Goal: Task Accomplishment & Management: Use online tool/utility

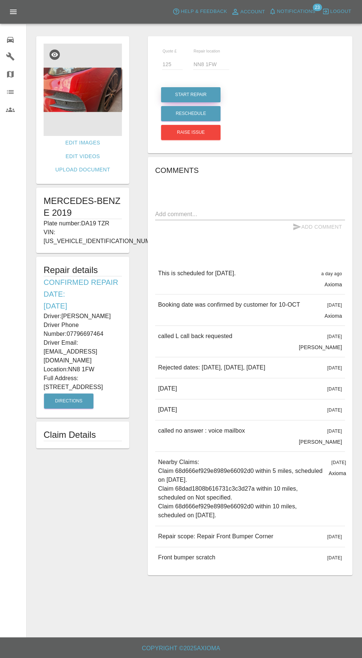
click at [201, 90] on button "Start Repair" at bounding box center [191, 94] width 60 height 15
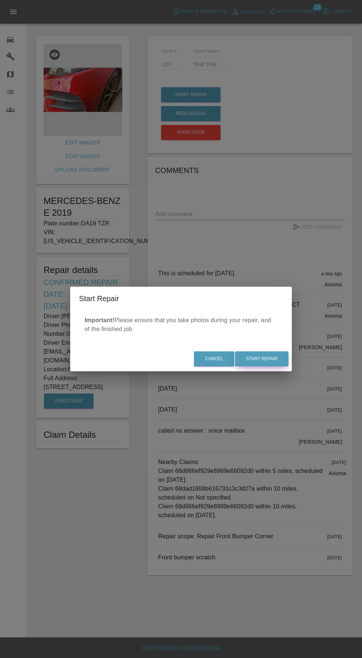
click at [271, 360] on button "Start Repair" at bounding box center [262, 359] width 54 height 15
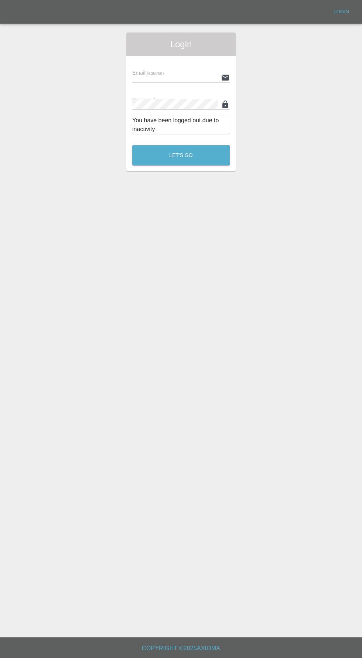
click at [173, 80] on input "text" at bounding box center [175, 77] width 86 height 11
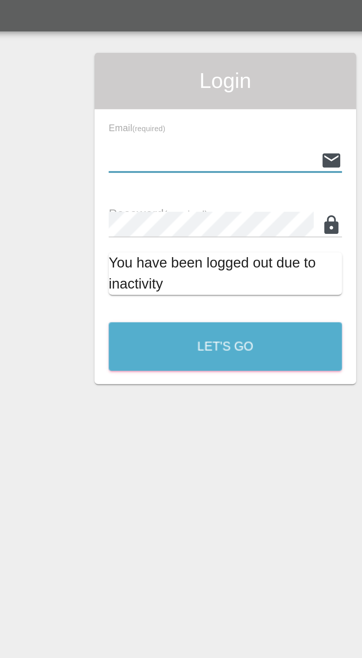
type input "[EMAIL_ADDRESS][DOMAIN_NAME]"
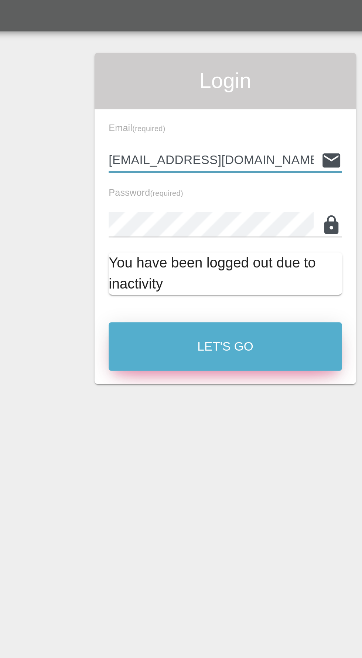
click at [200, 159] on button "Let's Go" at bounding box center [181, 155] width 98 height 20
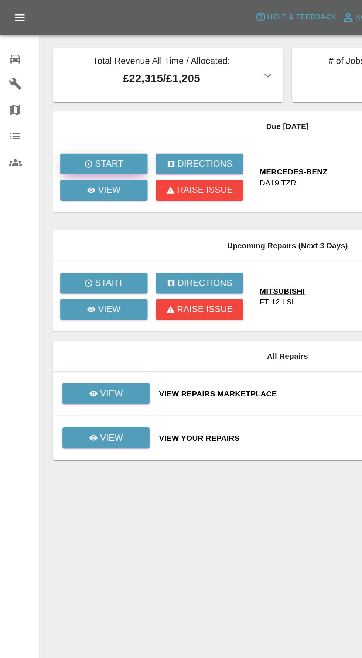
click at [68, 108] on p "Start" at bounding box center [73, 110] width 19 height 9
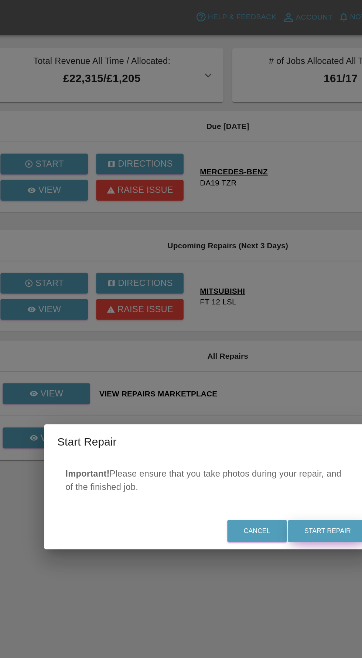
click at [271, 364] on button "Start Repair" at bounding box center [262, 359] width 54 height 15
